Goal: Task Accomplishment & Management: Use online tool/utility

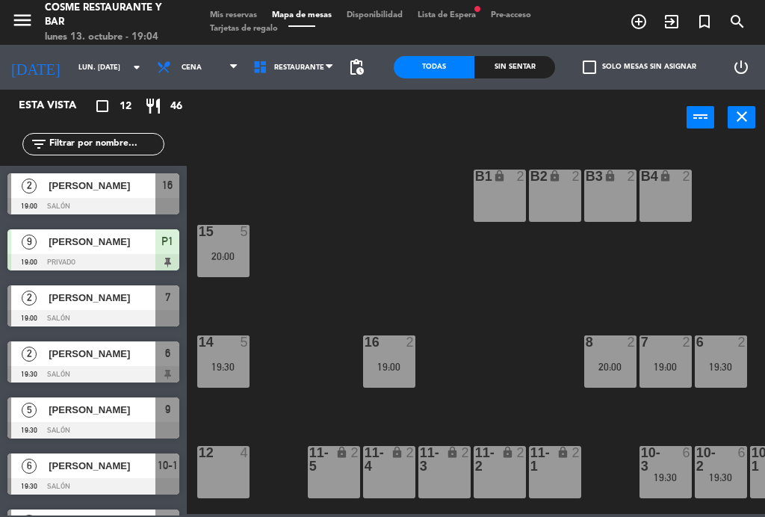
click at [403, 365] on div "19:00" at bounding box center [389, 366] width 52 height 10
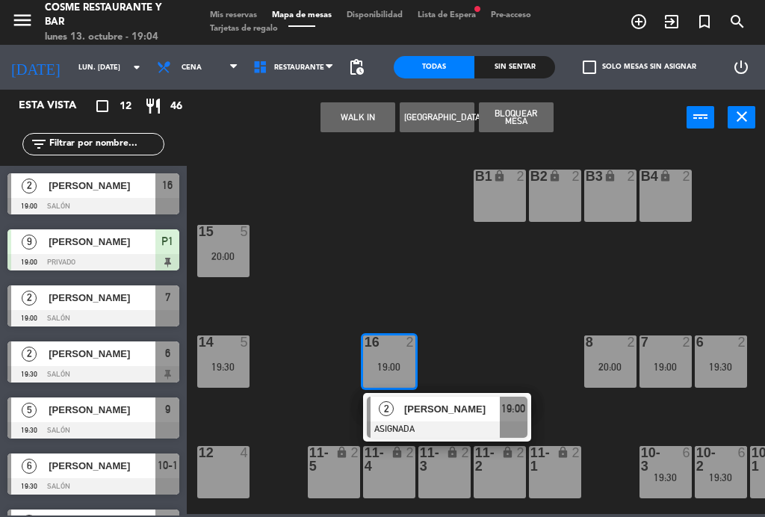
click at [419, 399] on div "[PERSON_NAME]" at bounding box center [450, 408] width 97 height 25
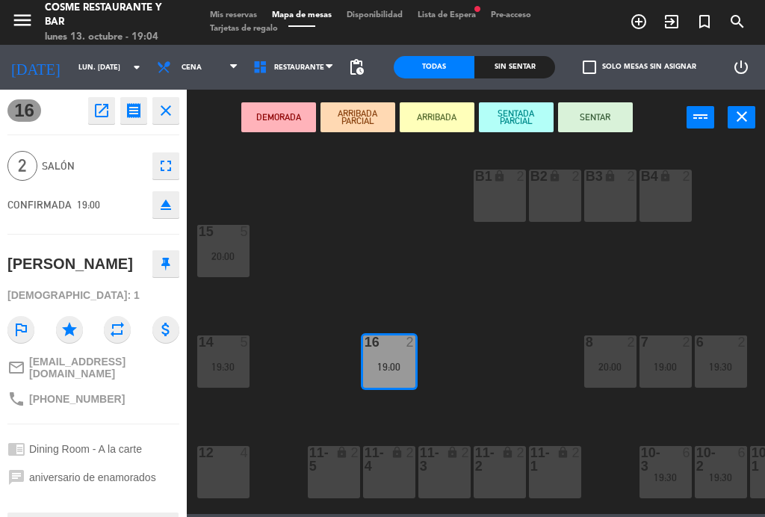
click at [598, 123] on button "SENTAR" at bounding box center [595, 117] width 75 height 30
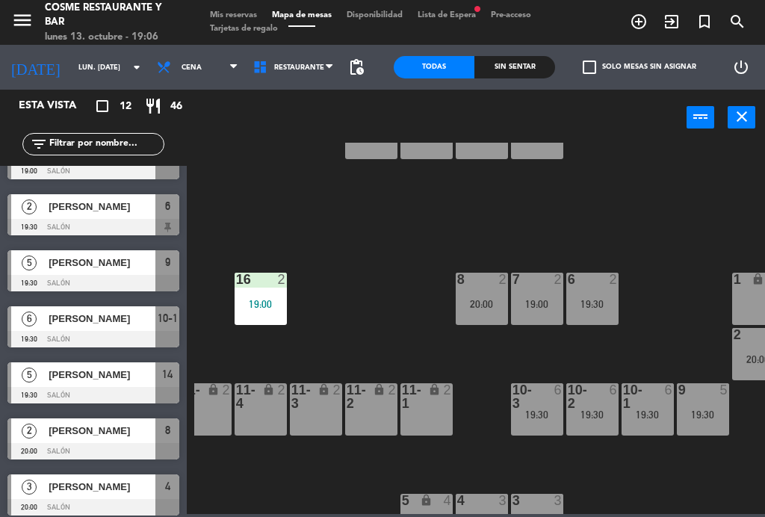
scroll to position [152, 0]
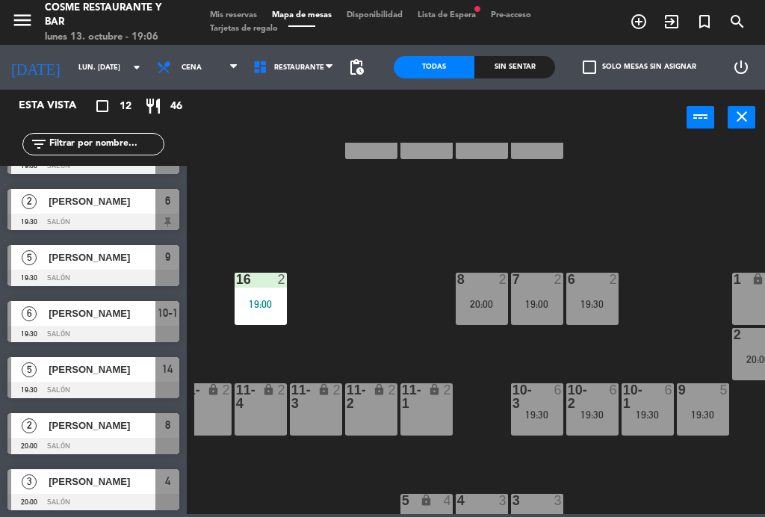
click at [105, 373] on span "[PERSON_NAME]" at bounding box center [102, 369] width 107 height 16
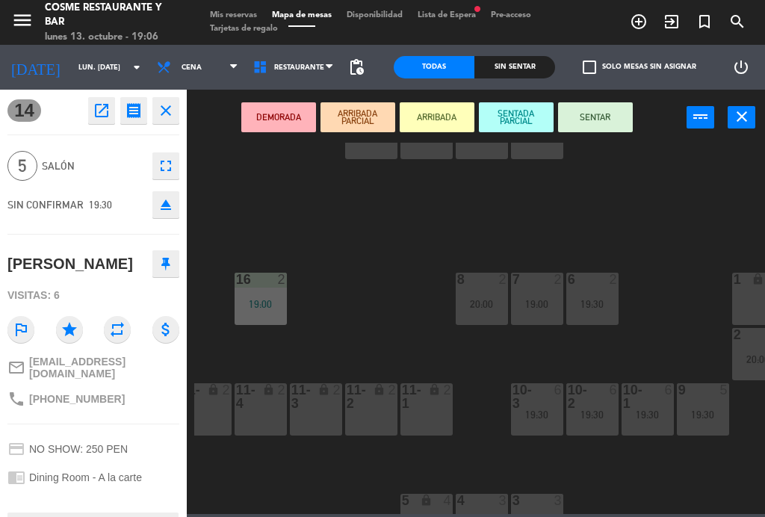
click at [599, 112] on button "SENTAR" at bounding box center [595, 117] width 75 height 30
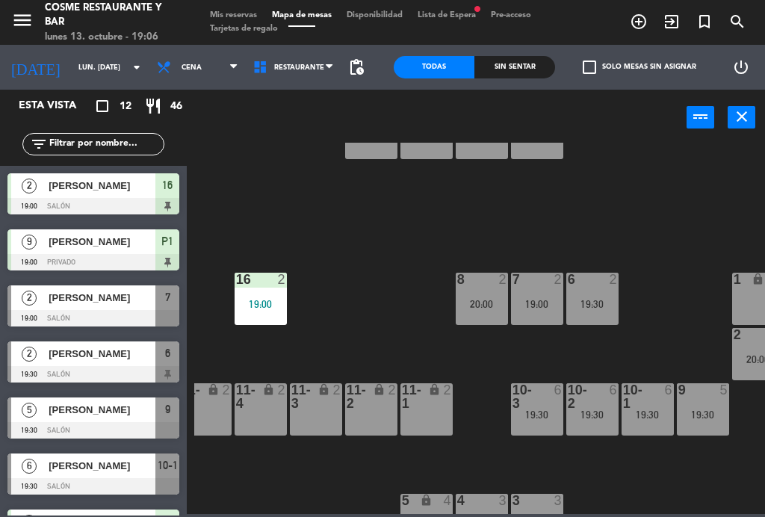
scroll to position [0, 0]
click at [653, 203] on div "B1 lock 2 B2 lock 2 B3 lock 2 B4 lock 2 15 5 20:00 14 5 19:06 8 2 20:00 7 2 19:…" at bounding box center [479, 328] width 570 height 371
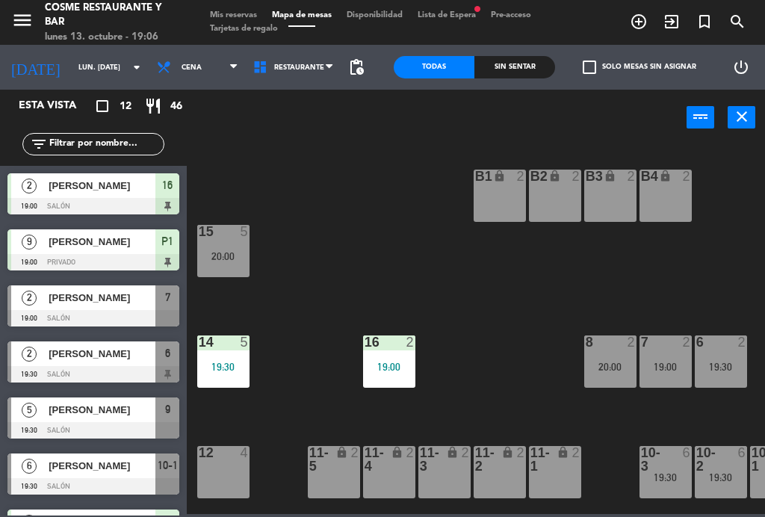
click at [231, 357] on div "14 5 19:30" at bounding box center [223, 361] width 52 height 52
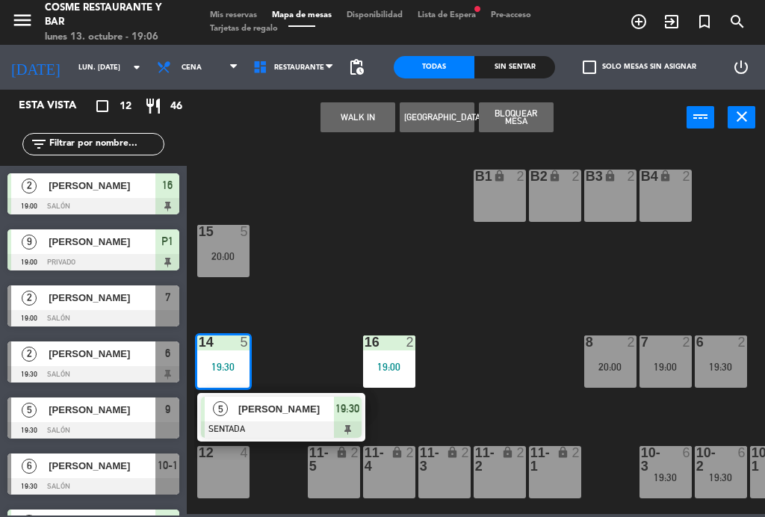
click at [429, 279] on div "B1 lock 2 B2 lock 2 B3 lock 2 B4 lock 2 15 5 20:00 14 5 19:30 5 [PERSON_NAME] S…" at bounding box center [479, 328] width 570 height 371
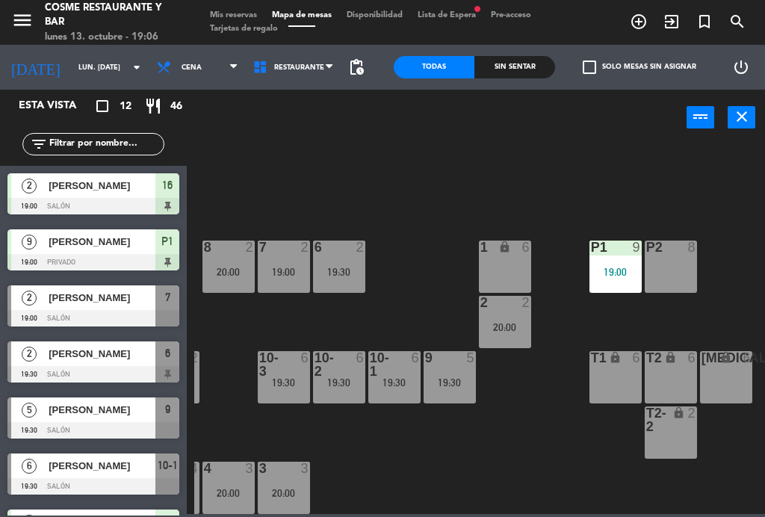
scroll to position [95, 380]
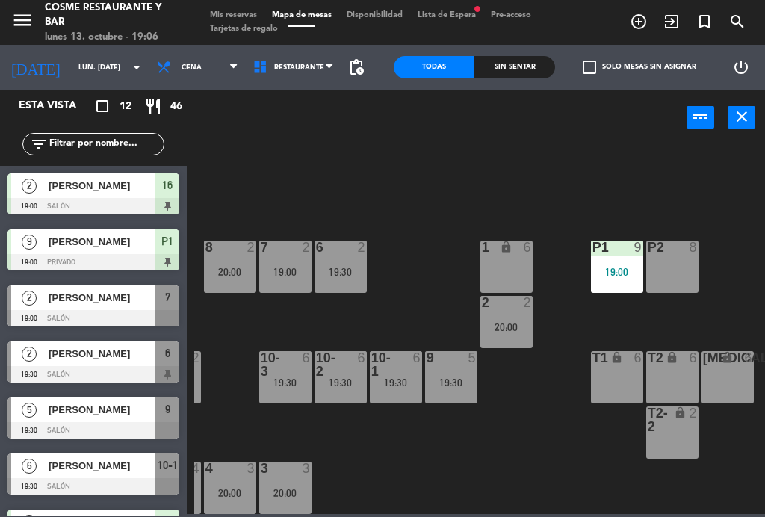
click at [529, 470] on div "B1 lock 2 B2 lock 2 B3 lock 2 B4 lock 2 15 5 20:00 14 5 19:30 8 2 20:00 7 2 19:…" at bounding box center [479, 328] width 570 height 371
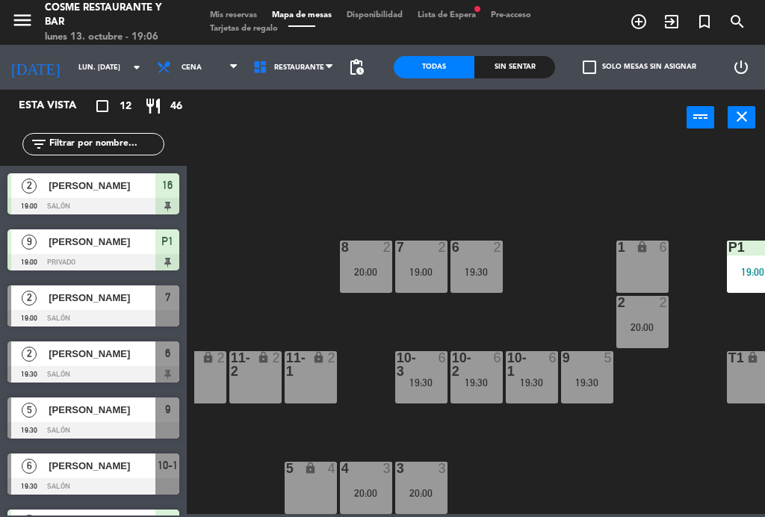
scroll to position [95, 243]
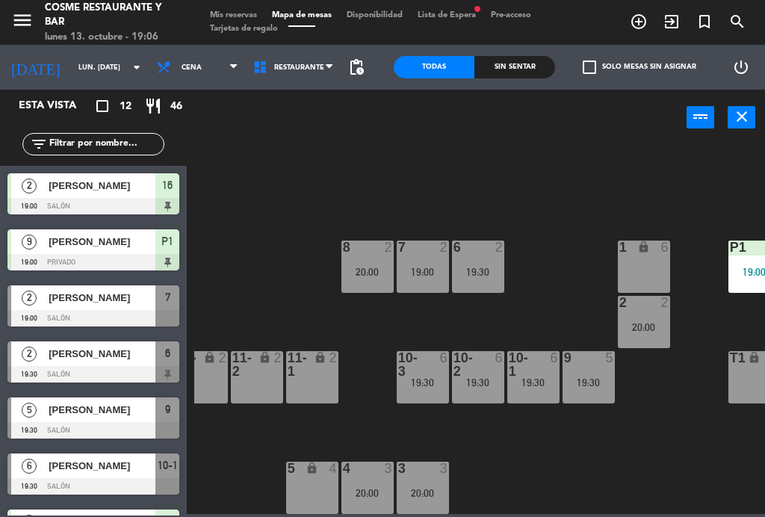
click at [440, 273] on div "19:00" at bounding box center [422, 272] width 52 height 10
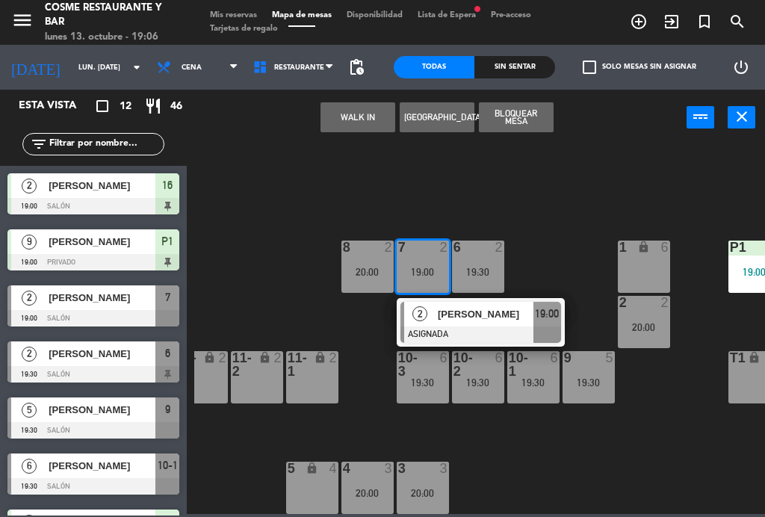
click at [488, 313] on span "[PERSON_NAME]" at bounding box center [486, 314] width 96 height 16
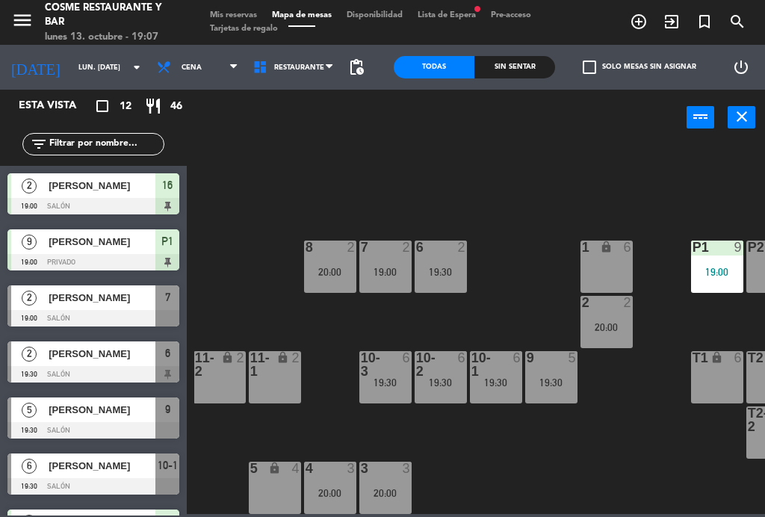
scroll to position [95, 279]
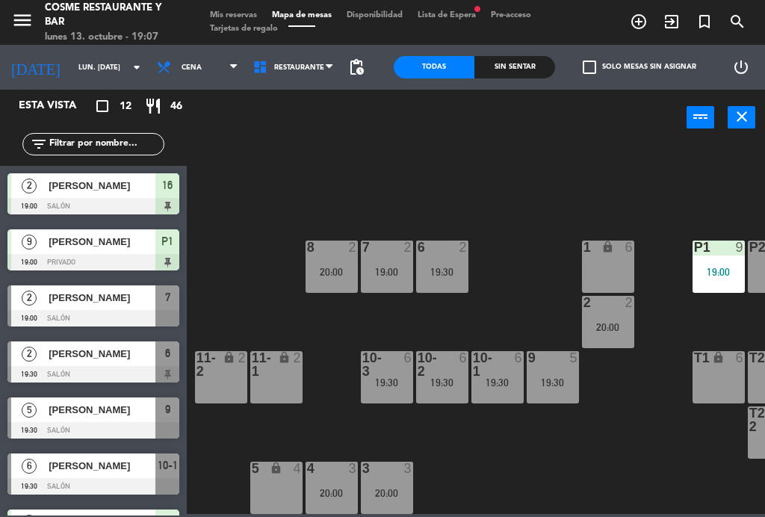
click at [570, 392] on div "9 5 19:30" at bounding box center [552, 377] width 52 height 52
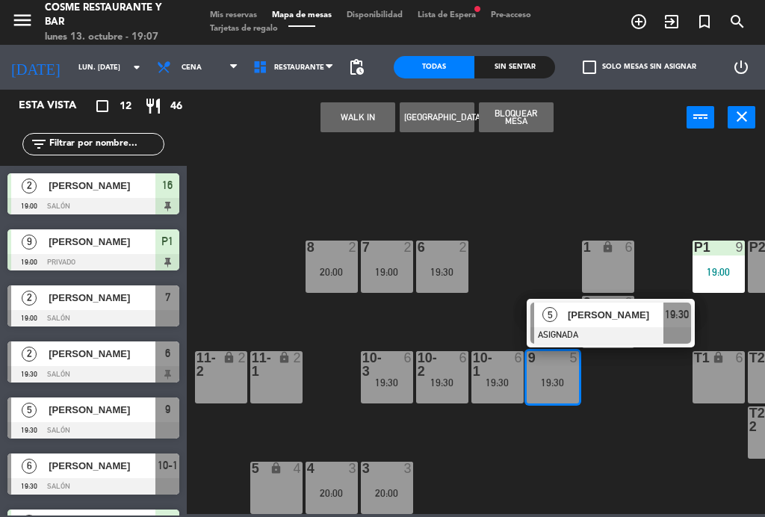
click at [615, 316] on span "[PERSON_NAME]" at bounding box center [615, 315] width 96 height 16
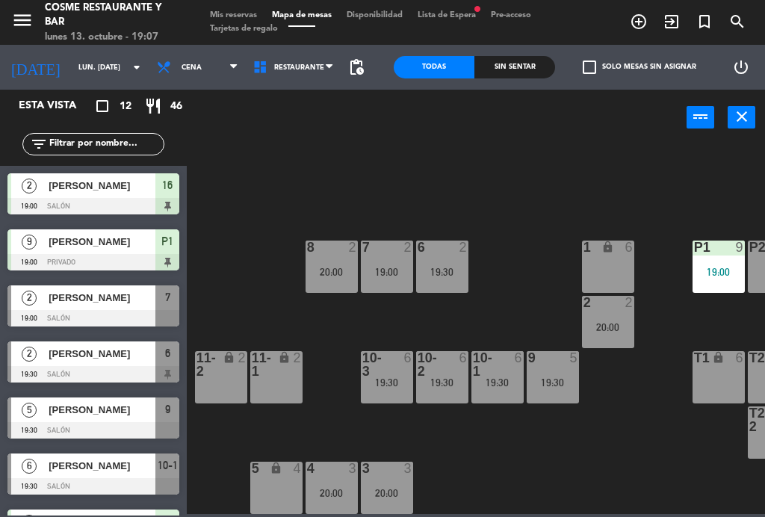
click at [598, 161] on div "B1 lock 2 B2 lock 2 B3 lock 2 B4 lock 2 15 5 20:00 14 5 19:30 8 2 20:00 7 2 19:…" at bounding box center [479, 328] width 570 height 371
click at [399, 279] on div "7 2 19:00" at bounding box center [387, 266] width 52 height 52
click at [514, 490] on div "B1 lock 2 B2 lock 2 B3 lock 2 B4 lock 2 15 5 20:00 14 5 19:30 8 2 20:00 7 2 19:…" at bounding box center [479, 328] width 570 height 371
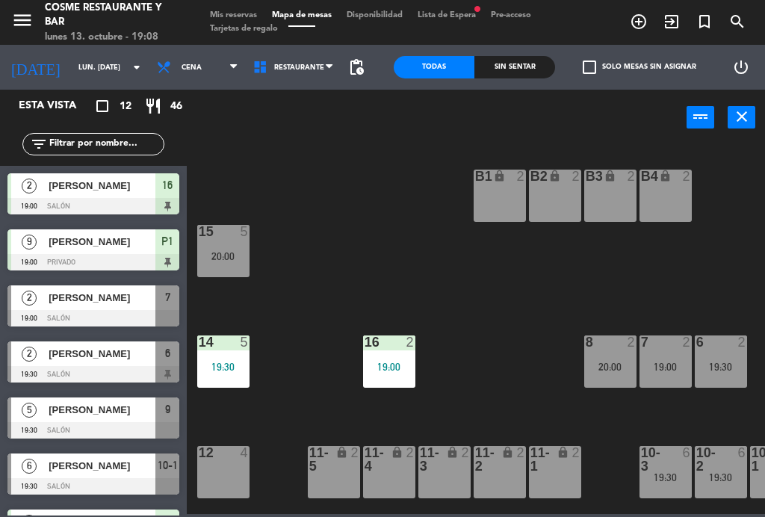
scroll to position [0, 0]
click at [484, 375] on div "B1 lock 2 B2 lock 2 B3 lock 2 B4 lock 2 15 5 20:00 14 5 19:30 8 2 20:00 7 2 19:…" at bounding box center [479, 328] width 570 height 371
click at [349, 468] on div "2" at bounding box center [358, 459] width 25 height 27
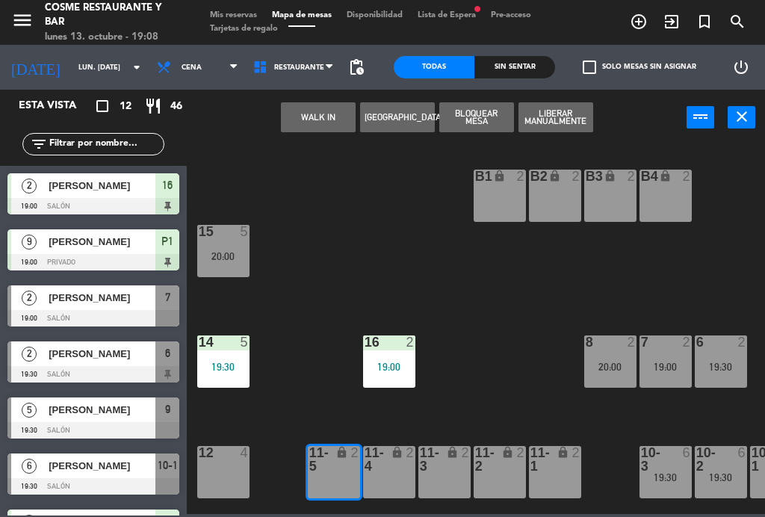
click at [322, 124] on button "WALK IN" at bounding box center [318, 117] width 75 height 30
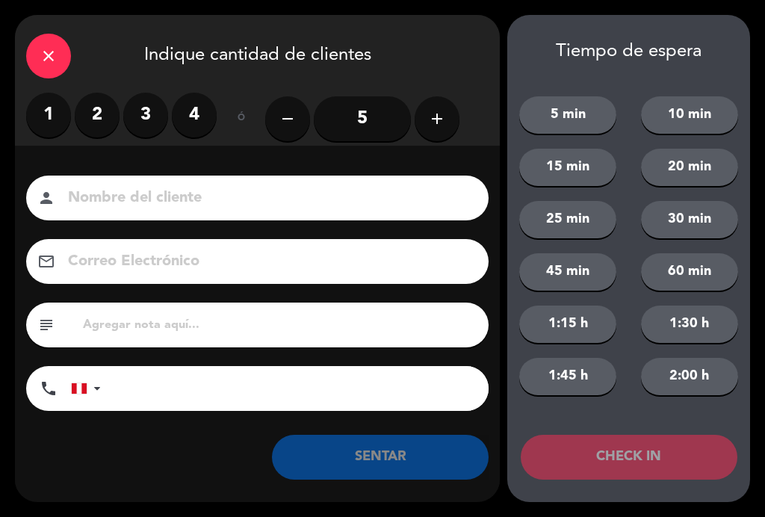
click at [107, 120] on label "2" at bounding box center [97, 115] width 45 height 45
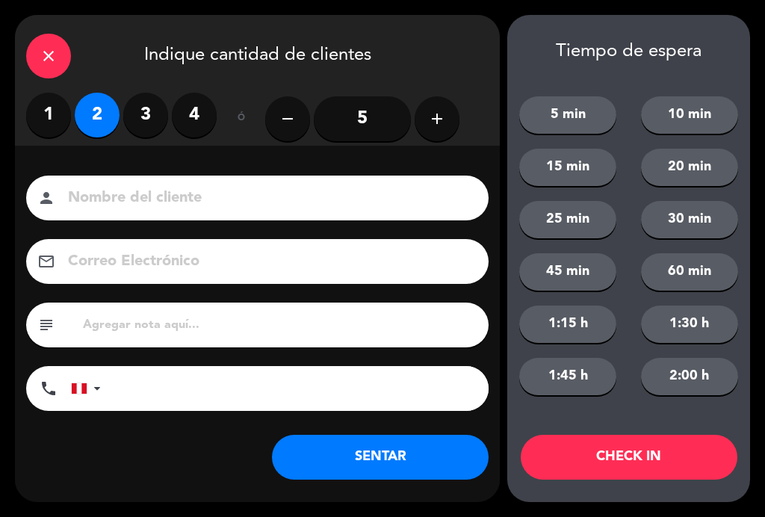
click at [188, 193] on input at bounding box center [267, 198] width 402 height 26
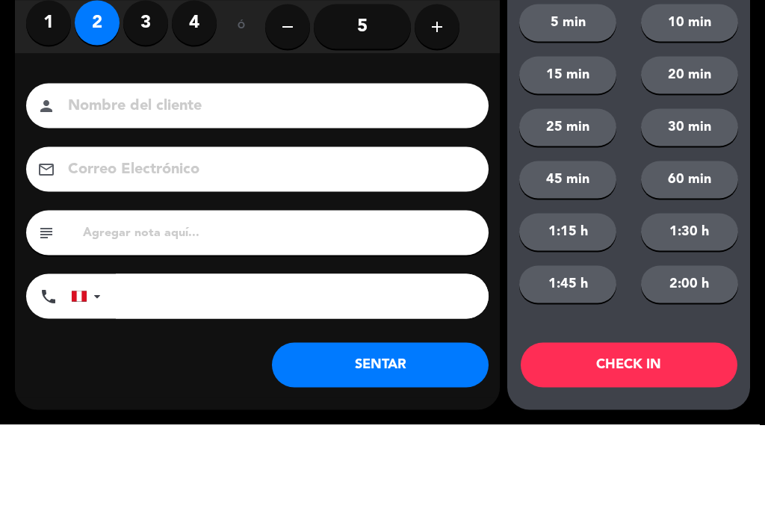
click at [181, 185] on input at bounding box center [267, 198] width 402 height 26
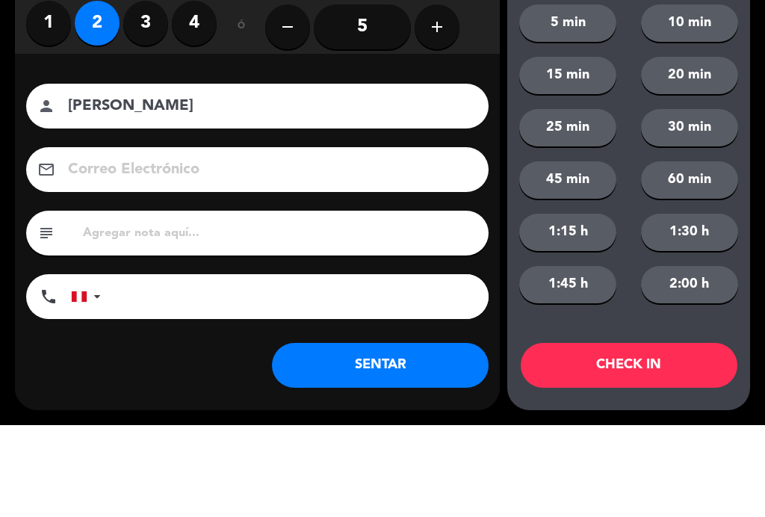
type input "[PERSON_NAME]"
click at [579, 96] on button "5 min" at bounding box center [567, 114] width 97 height 37
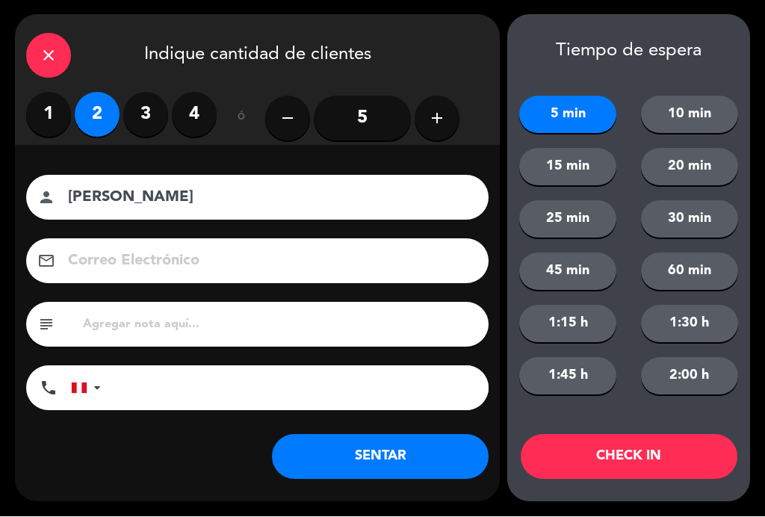
click at [392, 437] on button "SENTAR" at bounding box center [380, 457] width 217 height 45
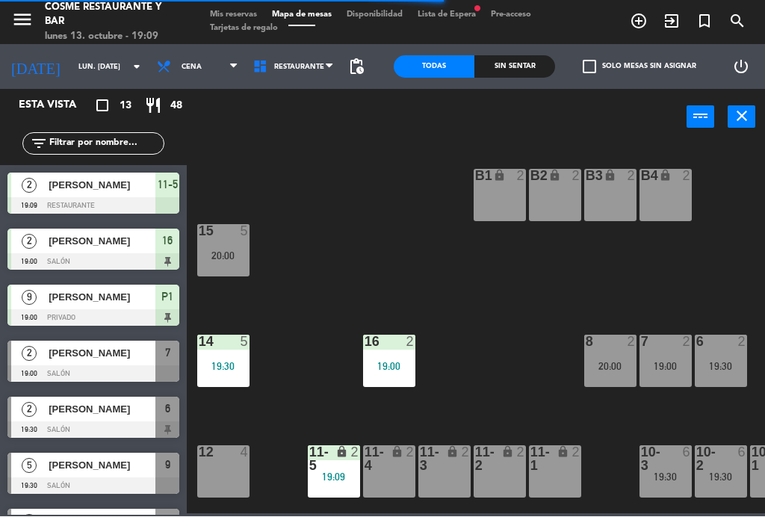
click at [313, 477] on div "19:09" at bounding box center [334, 477] width 52 height 10
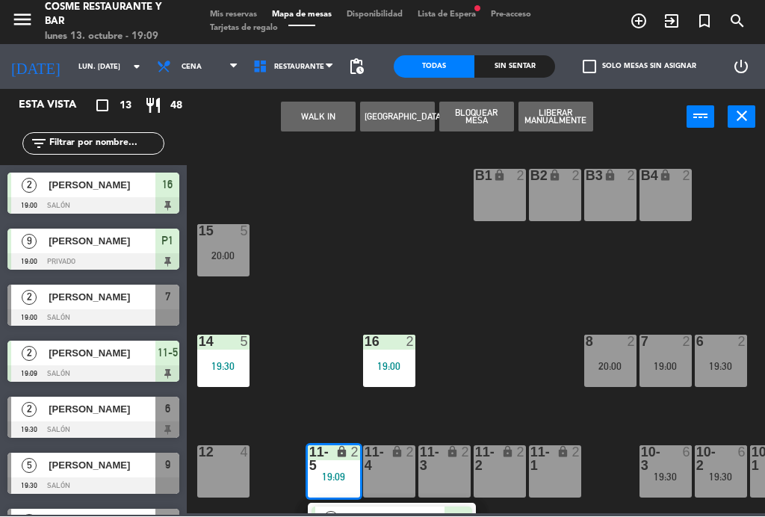
click at [563, 476] on div "11-1 lock 2" at bounding box center [555, 472] width 52 height 52
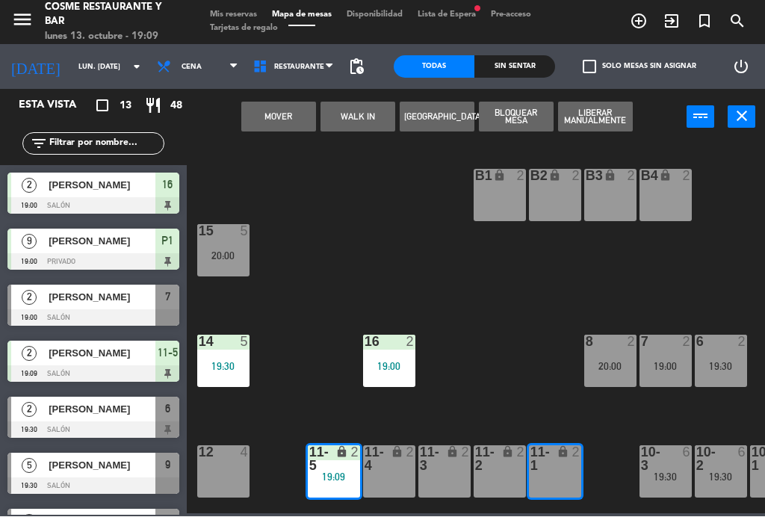
click at [257, 120] on button "Mover" at bounding box center [278, 117] width 75 height 30
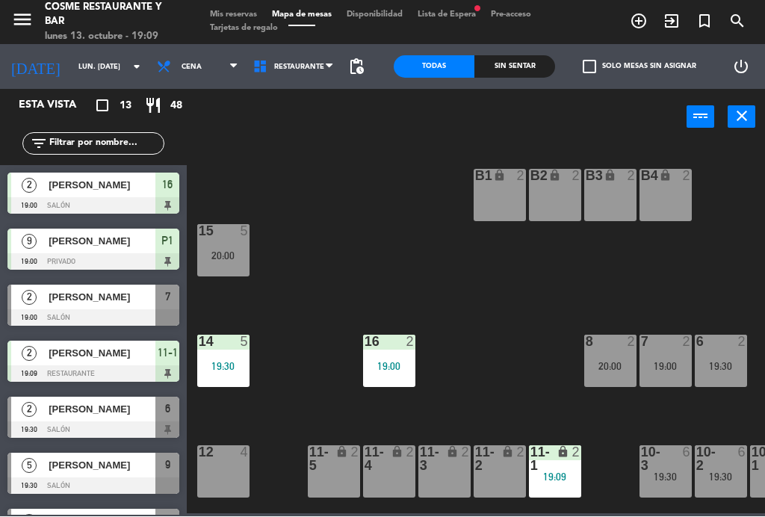
click at [465, 279] on div "B1 lock 2 B2 lock 2 B3 lock 2 B4 lock 2 15 5 20:00 14 5 19:30 8 2 20:00 7 2 19:…" at bounding box center [479, 328] width 570 height 371
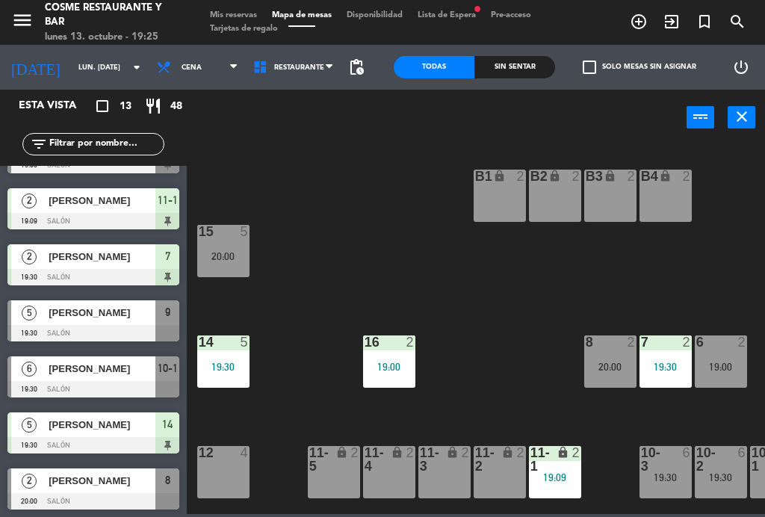
scroll to position [154, 0]
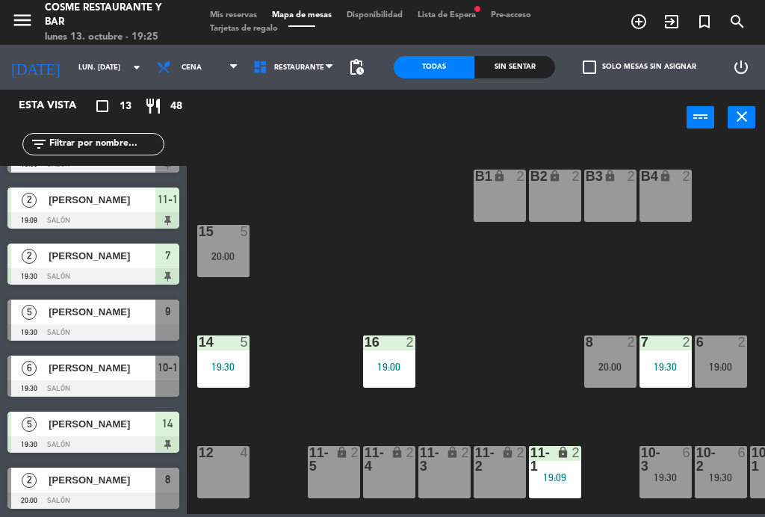
click at [63, 376] on div "[PERSON_NAME]" at bounding box center [101, 367] width 108 height 25
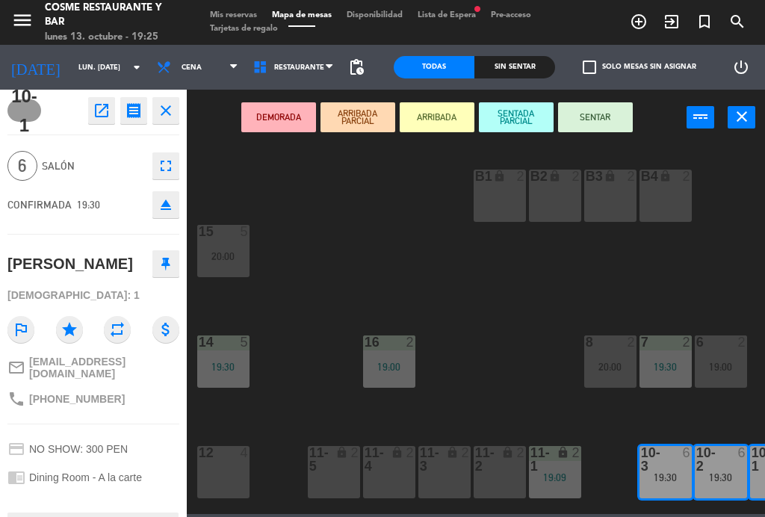
click at [600, 119] on button "SENTAR" at bounding box center [595, 117] width 75 height 30
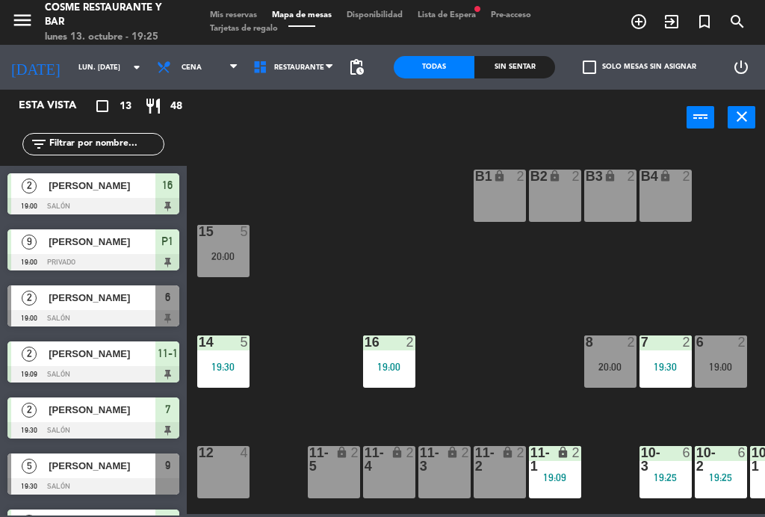
scroll to position [0, 0]
click at [478, 278] on div "B1 lock 2 B2 lock 2 B3 lock 2 B4 lock 2 15 5 20:00 14 5 19:30 8 2 20:00 7 2 19:…" at bounding box center [479, 328] width 570 height 371
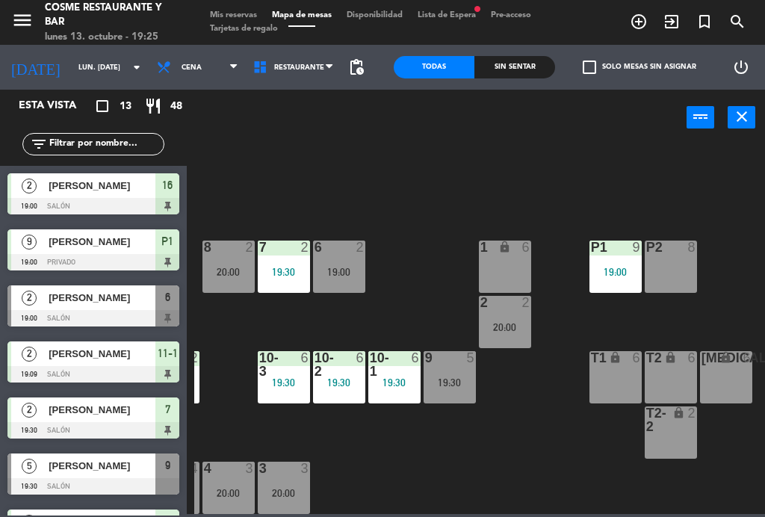
scroll to position [95, 380]
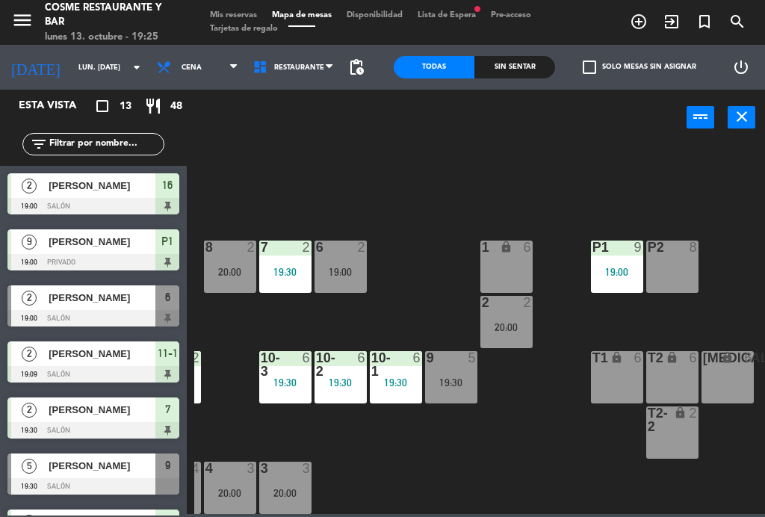
click at [451, 394] on div "9 5 19:30" at bounding box center [451, 377] width 52 height 52
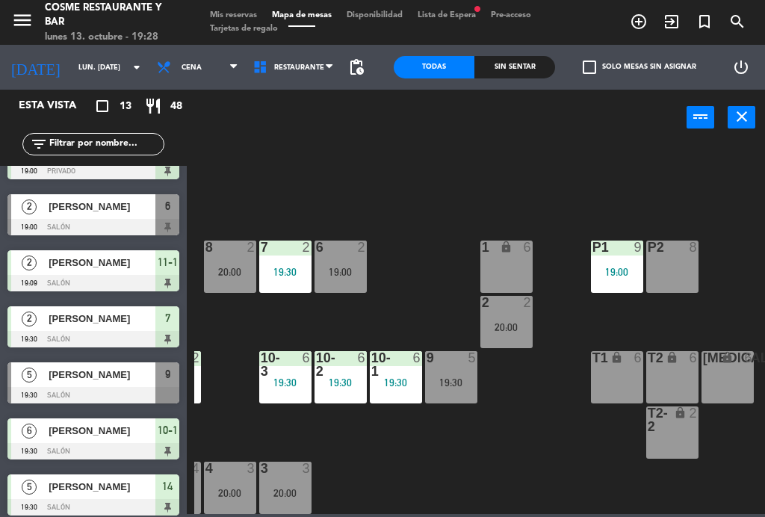
scroll to position [81, 0]
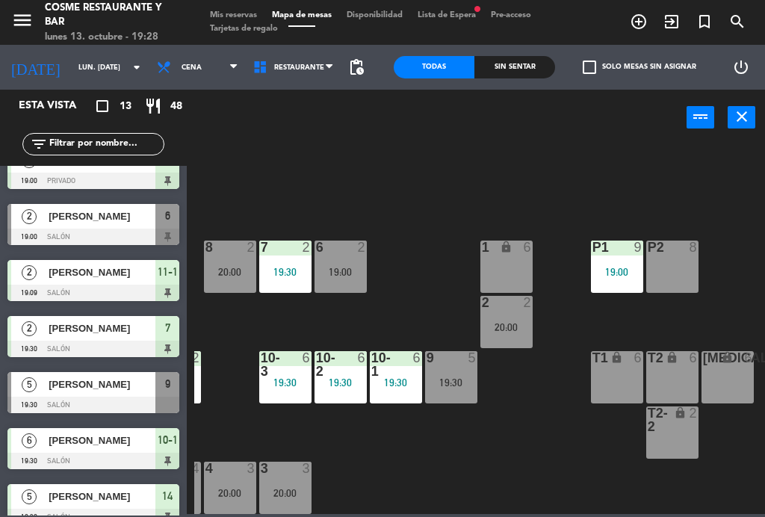
click at [121, 391] on span "[PERSON_NAME]" at bounding box center [102, 384] width 107 height 16
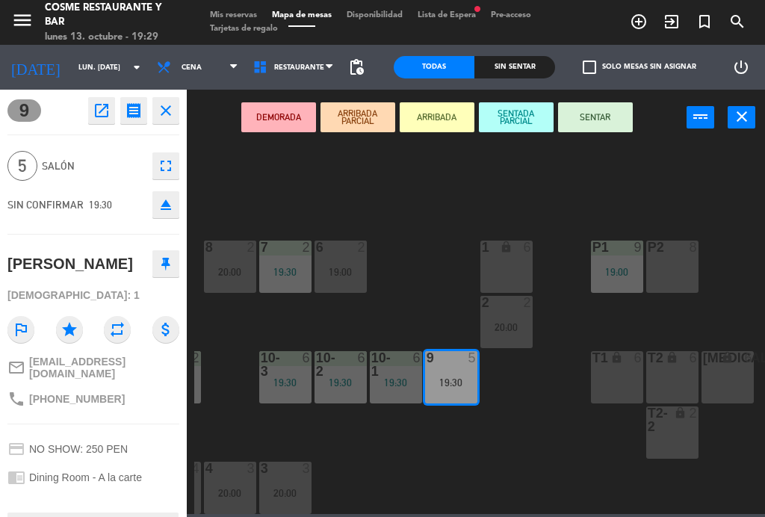
click at [600, 116] on button "SENTAR" at bounding box center [595, 117] width 75 height 30
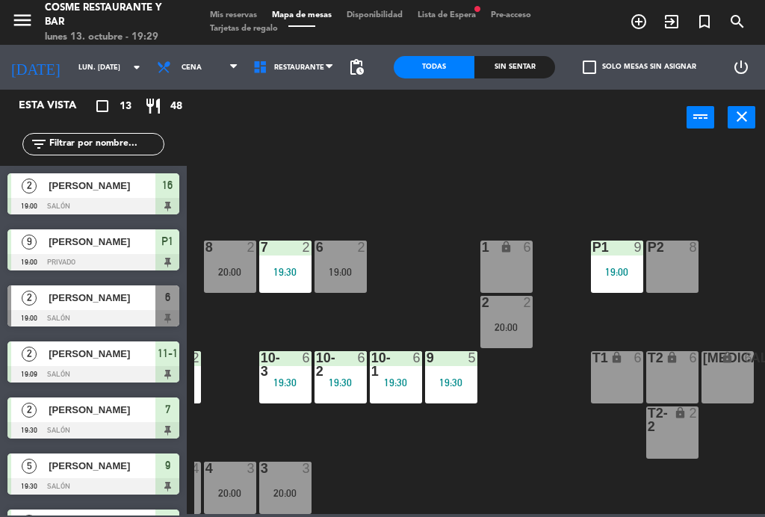
scroll to position [0, 0]
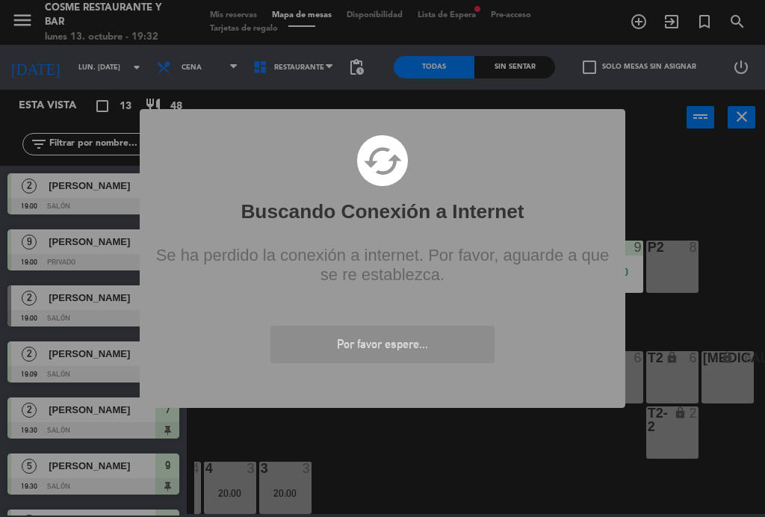
click at [514, 475] on div "? ! i Buscando Conexión a Internet × cached Se ha perdido la conexión a interne…" at bounding box center [382, 258] width 765 height 517
click at [734, 168] on div "? ! i Buscando Conexión a Internet × cached Se ha perdido la conexión a interne…" at bounding box center [382, 258] width 765 height 517
